Goal: Information Seeking & Learning: Learn about a topic

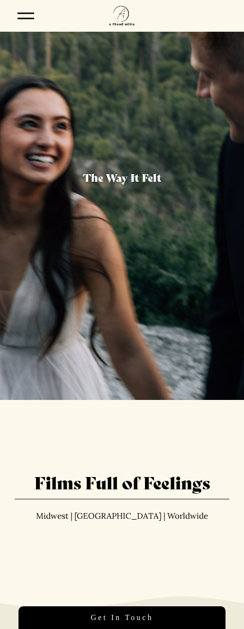
click at [24, 18] on div at bounding box center [26, 18] width 17 height 1
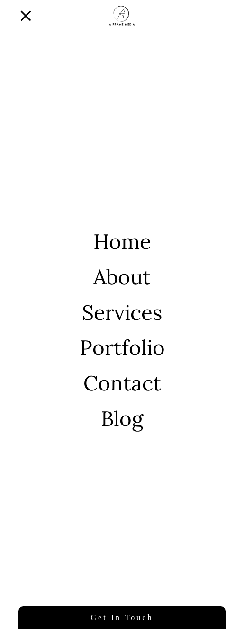
click at [119, 322] on link "Services" at bounding box center [122, 312] width 80 height 21
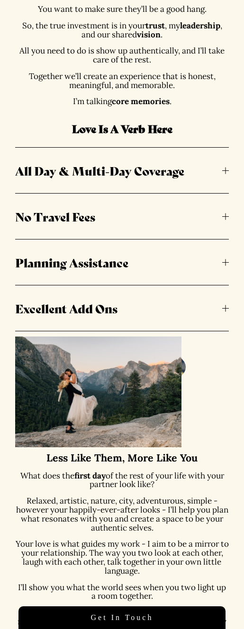
scroll to position [630, 0]
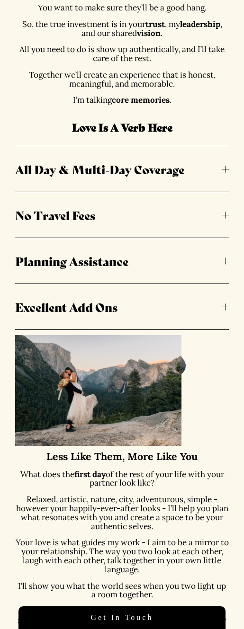
click at [143, 165] on span "All Day & Multi-Day Coverage" at bounding box center [118, 168] width 207 height 17
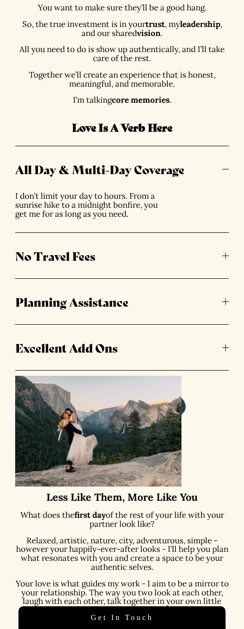
click at [109, 161] on span "All Day & Multi-Day Coverage" at bounding box center [118, 168] width 207 height 17
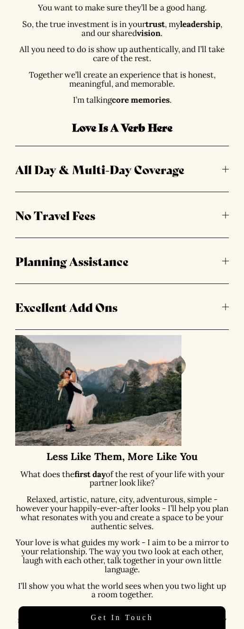
click at [68, 210] on span "No Travel Fees" at bounding box center [118, 214] width 207 height 17
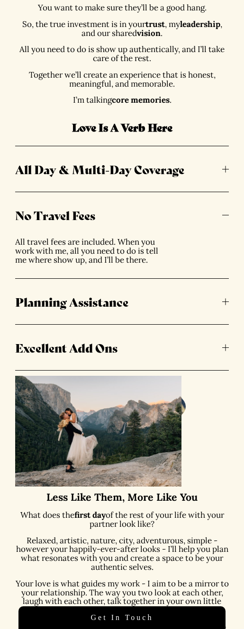
click at [62, 217] on span "No Travel Fees" at bounding box center [118, 214] width 207 height 17
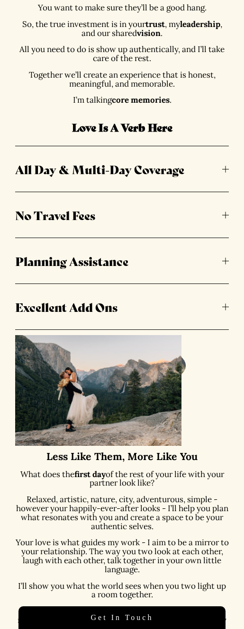
click at [62, 256] on span "Planning Assistance" at bounding box center [118, 260] width 207 height 17
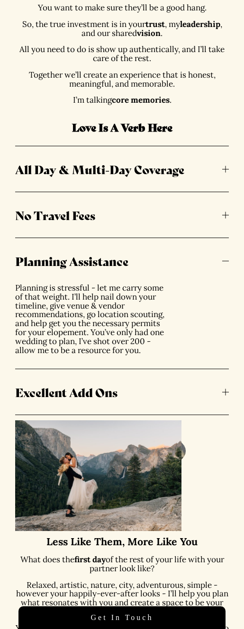
click at [70, 262] on span "Planning Assistance" at bounding box center [118, 260] width 207 height 17
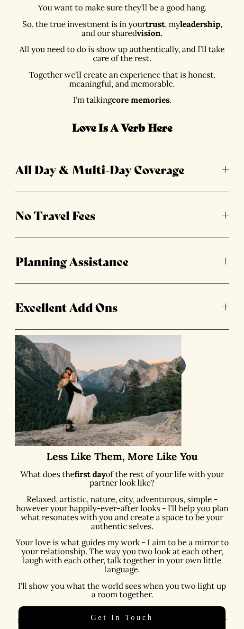
click at [84, 311] on span "Excellent Add Ons" at bounding box center [118, 306] width 207 height 17
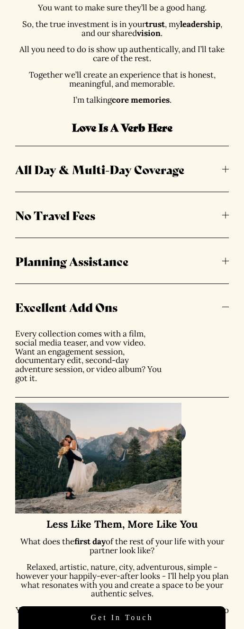
click at [88, 309] on span "Excellent Add Ons" at bounding box center [118, 306] width 207 height 17
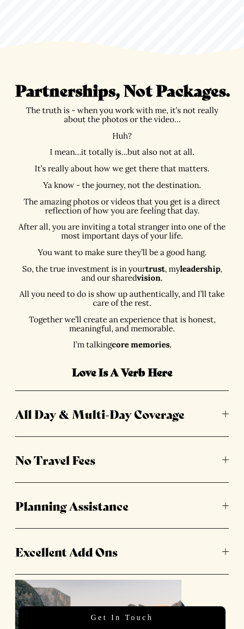
scroll to position [390, 0]
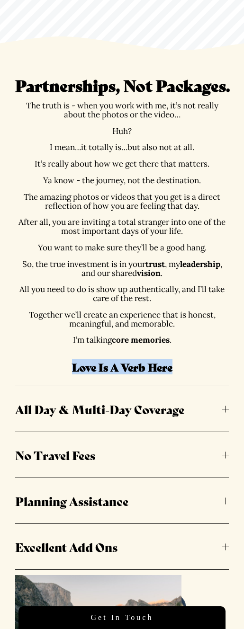
drag, startPoint x: 68, startPoint y: 365, endPoint x: 193, endPoint y: 368, distance: 124.9
click at [185, 368] on h4 "Love Is A Verb Here" at bounding box center [121, 367] width 213 height 15
click at [193, 368] on h4 "Love Is A Verb Here" at bounding box center [121, 367] width 213 height 15
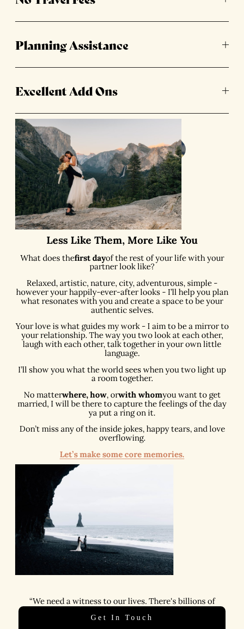
scroll to position [851, 0]
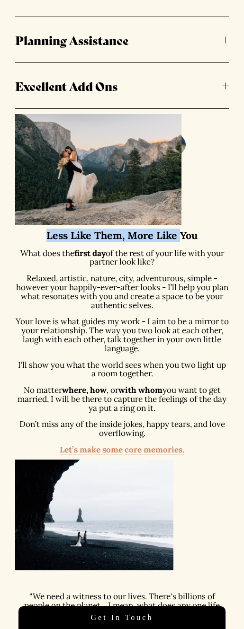
drag, startPoint x: 47, startPoint y: 236, endPoint x: 197, endPoint y: 238, distance: 150.0
click at [195, 238] on strong "Less Like Them, More Like You" at bounding box center [121, 235] width 151 height 13
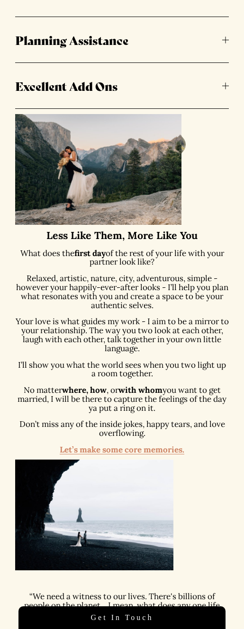
click at [165, 329] on p "Your love is what guides my work - I aim to be a mirror to your relationship. T…" at bounding box center [121, 334] width 213 height 35
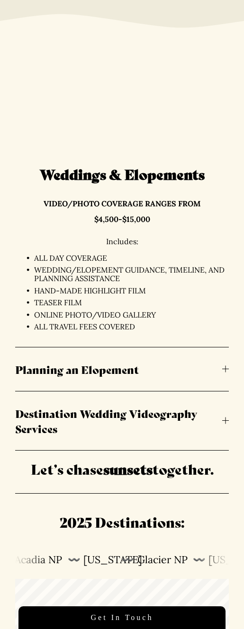
scroll to position [2390, 0]
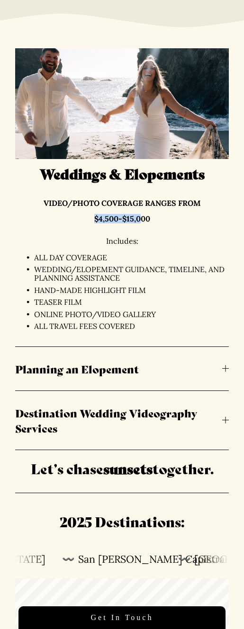
drag, startPoint x: 94, startPoint y: 219, endPoint x: 152, endPoint y: 219, distance: 58.7
click at [148, 219] on strong "$4,500-$15,000" at bounding box center [122, 218] width 56 height 9
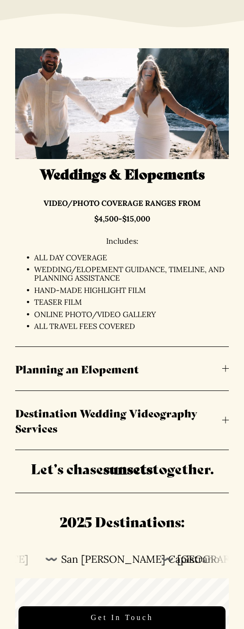
click at [167, 221] on p "$4,500-$15,000" at bounding box center [122, 219] width 244 height 9
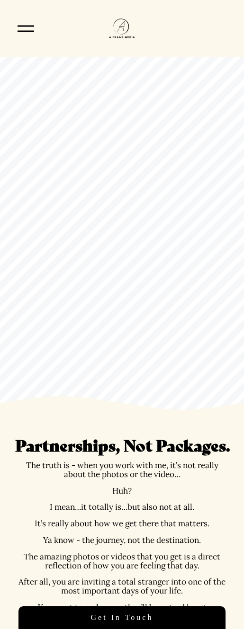
scroll to position [0, 0]
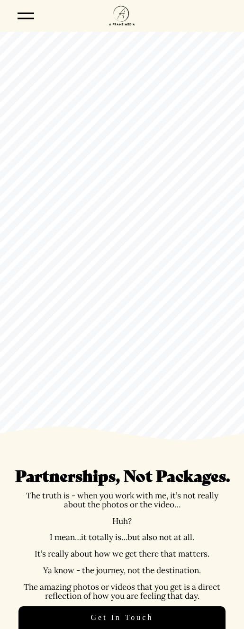
click at [34, 16] on div at bounding box center [26, 16] width 17 height 17
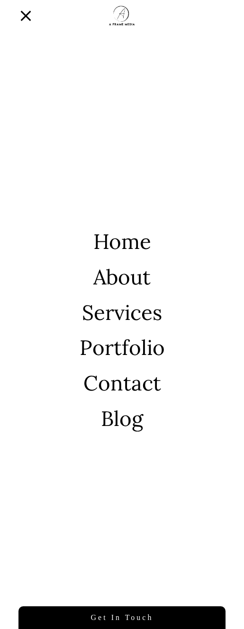
click at [107, 247] on link "Home" at bounding box center [122, 241] width 58 height 21
